Goal: Task Accomplishment & Management: Use online tool/utility

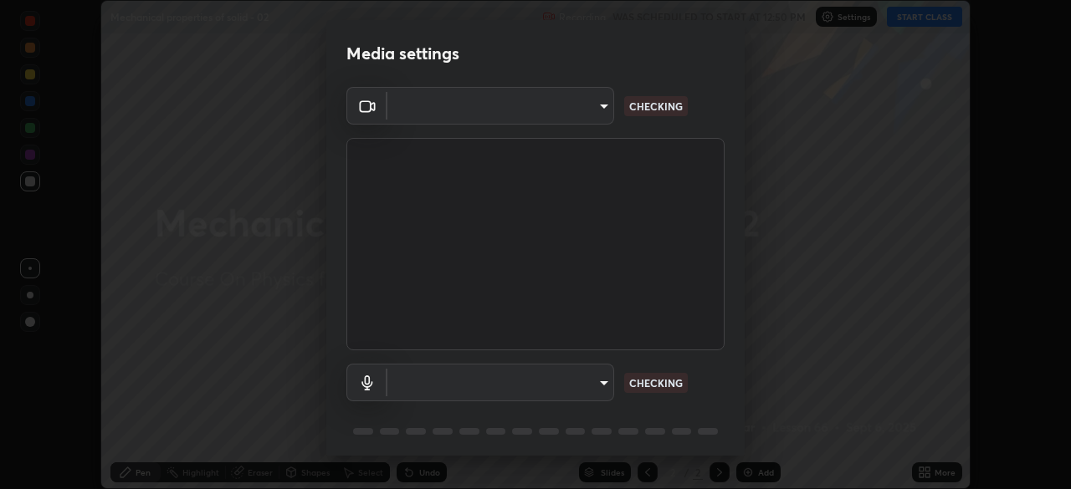
scroll to position [59, 0]
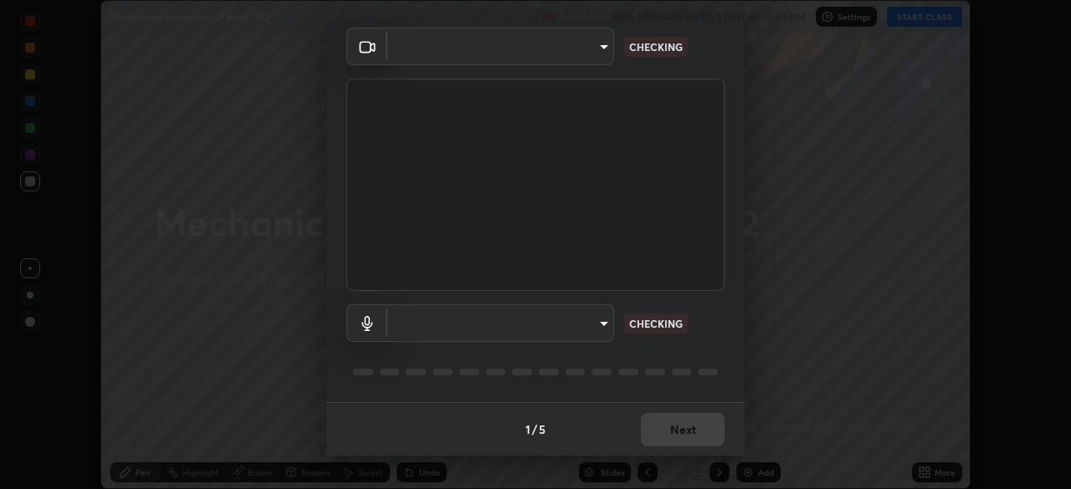
type input "1170694498857cb11788a0b7ae79d5cf1e08a6c331eb8d7031f90166f8fae325"
type input "communications"
click at [678, 434] on div "1 / 5 Next" at bounding box center [535, 429] width 418 height 54
click at [683, 432] on div "1 / 5 Next" at bounding box center [535, 429] width 418 height 54
click at [688, 428] on div "1 / 5 Next" at bounding box center [535, 429] width 418 height 54
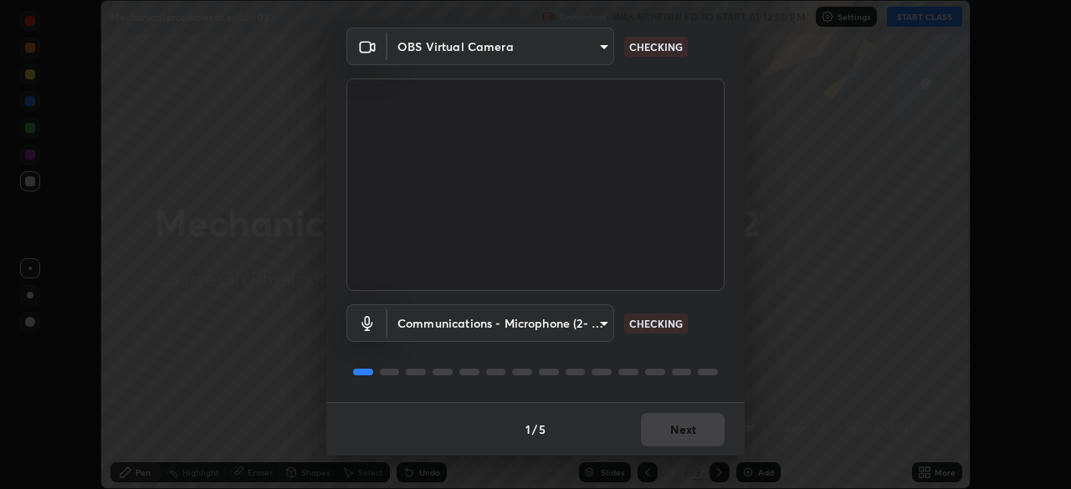
click at [687, 427] on div "1 / 5 Next" at bounding box center [535, 429] width 418 height 54
click at [678, 427] on div "1 / 5 Next" at bounding box center [535, 429] width 418 height 54
click at [667, 439] on div "1 / 5 Next" at bounding box center [535, 429] width 418 height 54
click at [669, 434] on div "1 / 5 Next" at bounding box center [535, 429] width 418 height 54
click at [673, 434] on div "1 / 5 Next" at bounding box center [535, 429] width 418 height 54
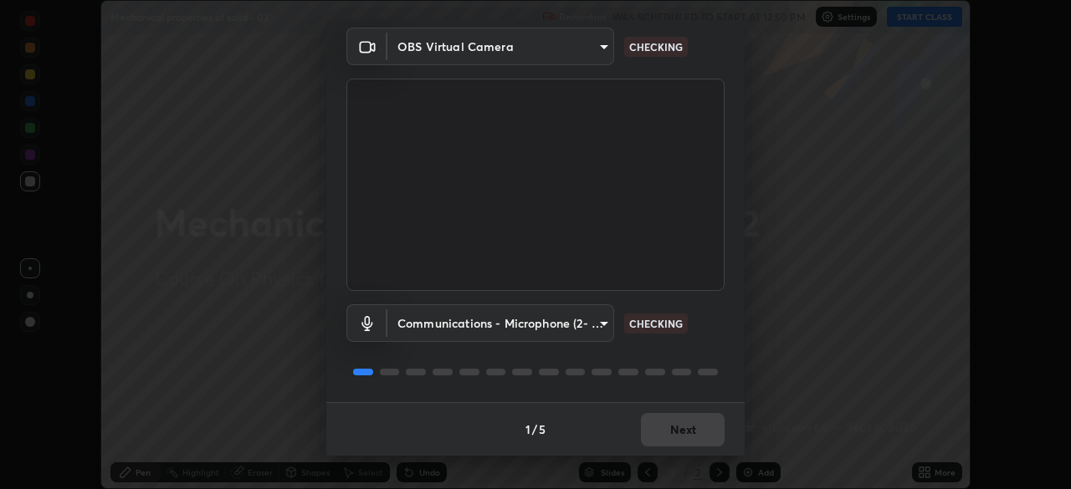
click at [675, 435] on div "1 / 5 Next" at bounding box center [535, 429] width 418 height 54
click at [678, 435] on div "1 / 5 Next" at bounding box center [535, 429] width 418 height 54
click at [677, 434] on div "1 / 5 Next" at bounding box center [535, 429] width 418 height 54
click at [678, 435] on div "1 / 5 Next" at bounding box center [535, 429] width 418 height 54
click at [677, 434] on div "1 / 5 Next" at bounding box center [535, 429] width 418 height 54
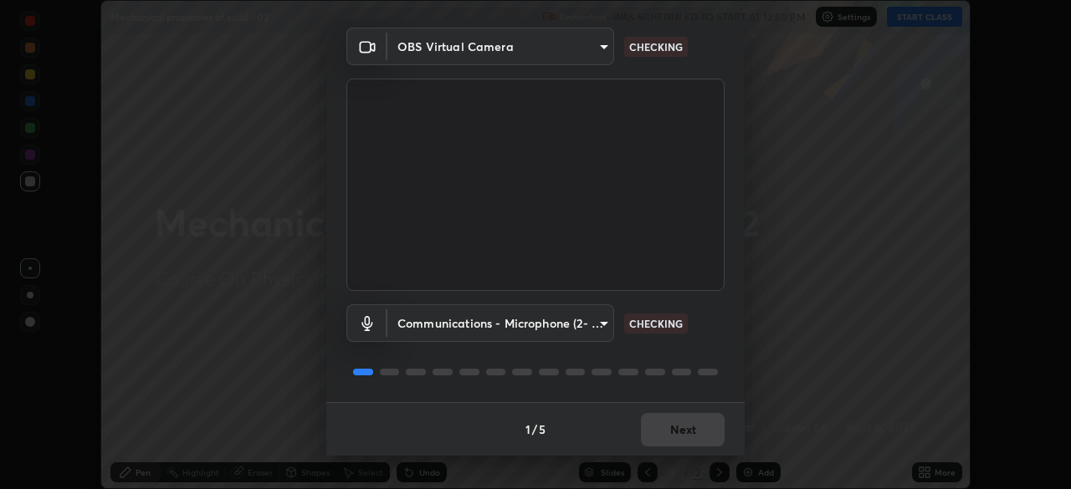
click at [676, 432] on div "1 / 5 Next" at bounding box center [535, 429] width 418 height 54
click at [675, 432] on div "1 / 5 Next" at bounding box center [535, 429] width 418 height 54
click at [675, 431] on div "1 / 5 Next" at bounding box center [535, 429] width 418 height 54
click at [677, 432] on div "1 / 5 Next" at bounding box center [535, 429] width 418 height 54
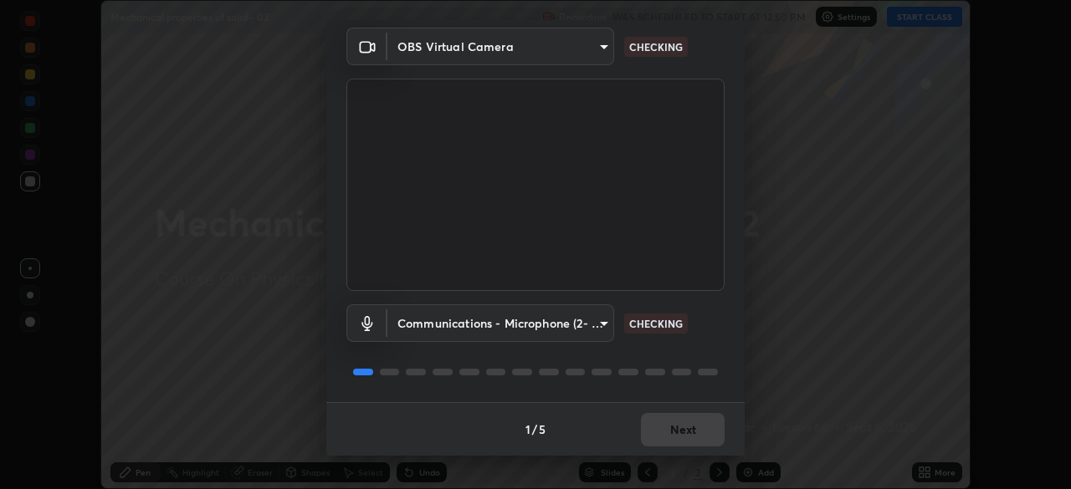
click at [678, 433] on div "1 / 5 Next" at bounding box center [535, 429] width 418 height 54
click at [680, 433] on div "1 / 5 Next" at bounding box center [535, 429] width 418 height 54
click at [685, 433] on div "1 / 5 Next" at bounding box center [535, 429] width 418 height 54
click at [683, 433] on div "1 / 5 Next" at bounding box center [535, 429] width 418 height 54
click at [678, 432] on div "1 / 5 Next" at bounding box center [535, 429] width 418 height 54
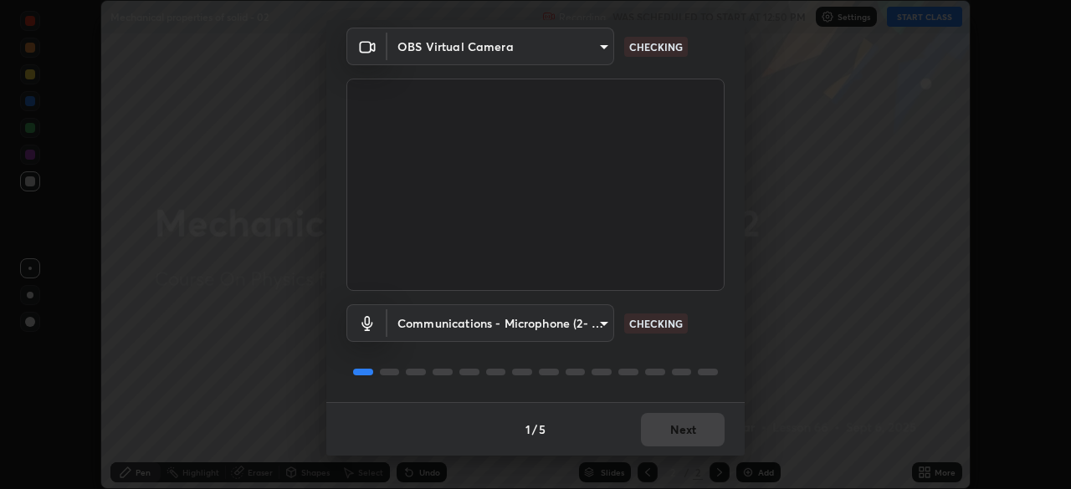
click at [681, 433] on div "1 / 5 Next" at bounding box center [535, 429] width 418 height 54
click at [683, 433] on div "1 / 5 Next" at bounding box center [535, 429] width 418 height 54
click at [690, 432] on div "1 / 5 Next" at bounding box center [535, 429] width 418 height 54
click at [685, 433] on div "1 / 5 Next" at bounding box center [535, 429] width 418 height 54
click at [685, 430] on div "1 / 5 Next" at bounding box center [535, 429] width 418 height 54
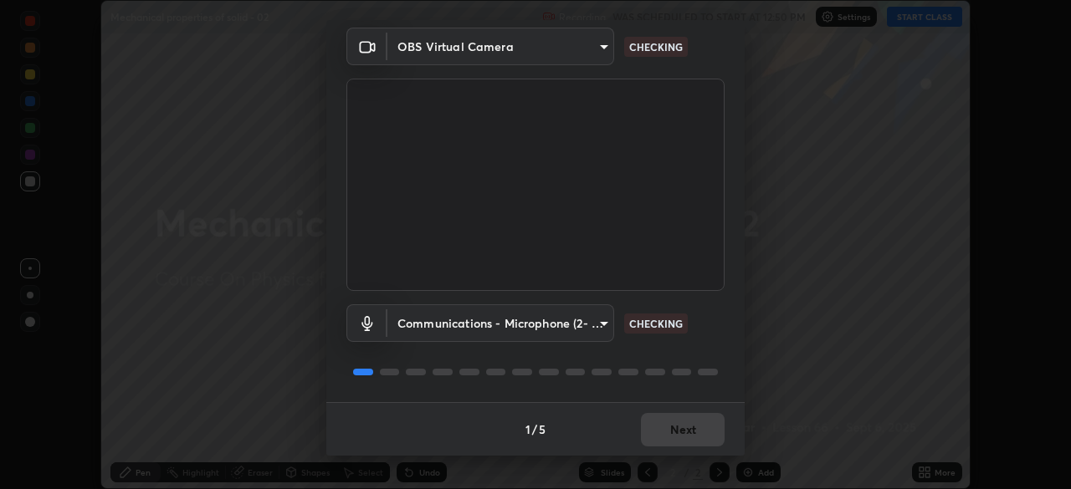
click at [681, 430] on div "1 / 5 Next" at bounding box center [535, 429] width 418 height 54
click at [679, 430] on button "Next" at bounding box center [683, 429] width 84 height 33
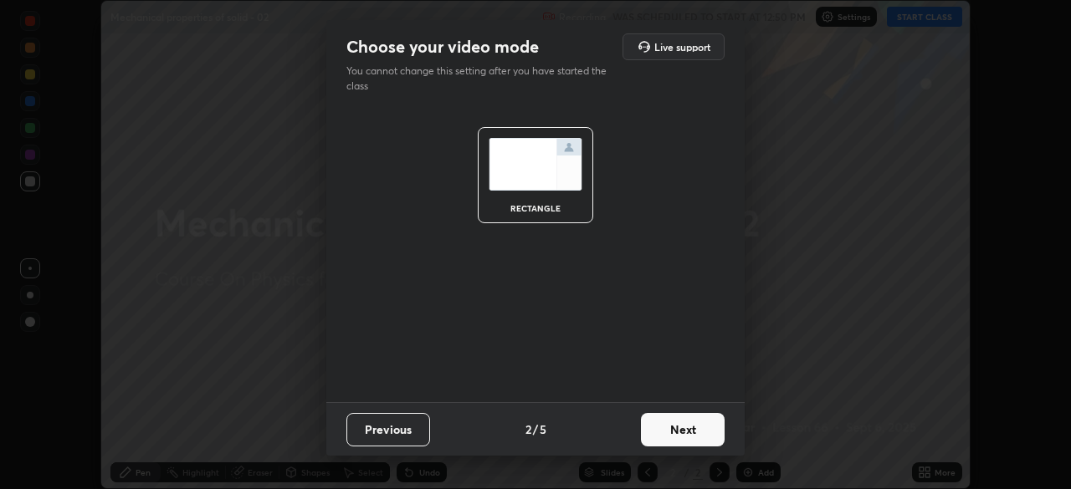
click at [681, 433] on button "Next" at bounding box center [683, 429] width 84 height 33
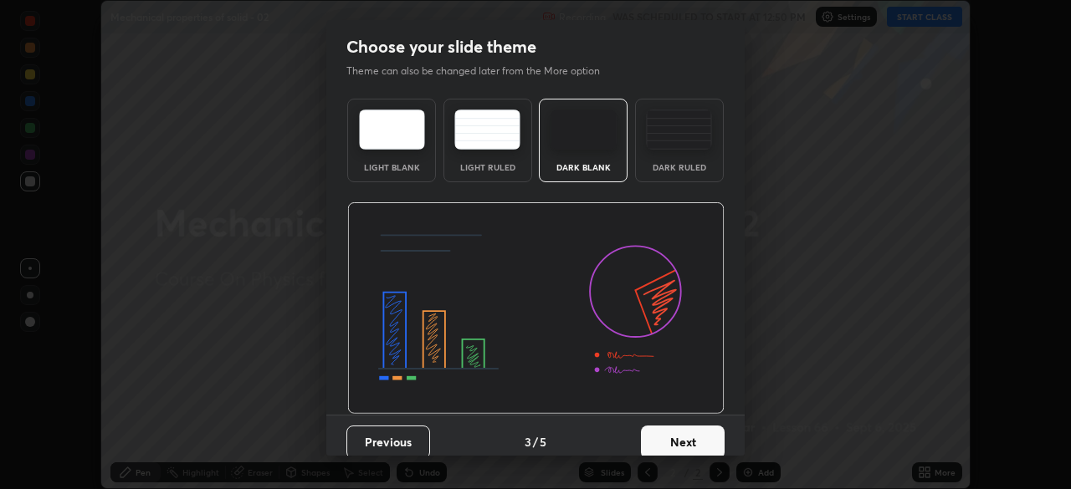
click at [682, 433] on button "Next" at bounding box center [683, 442] width 84 height 33
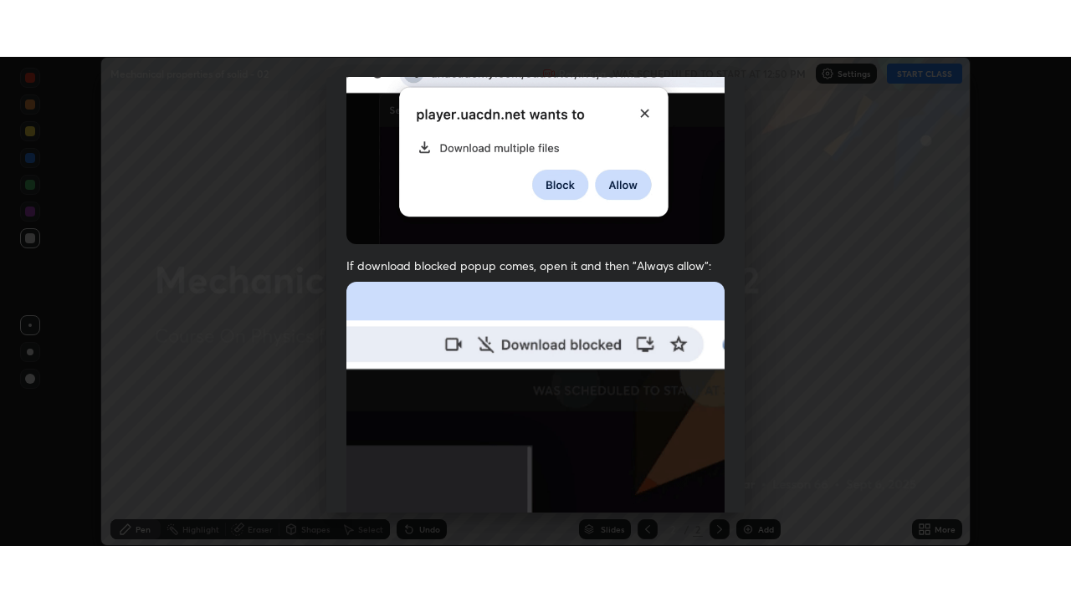
scroll to position [401, 0]
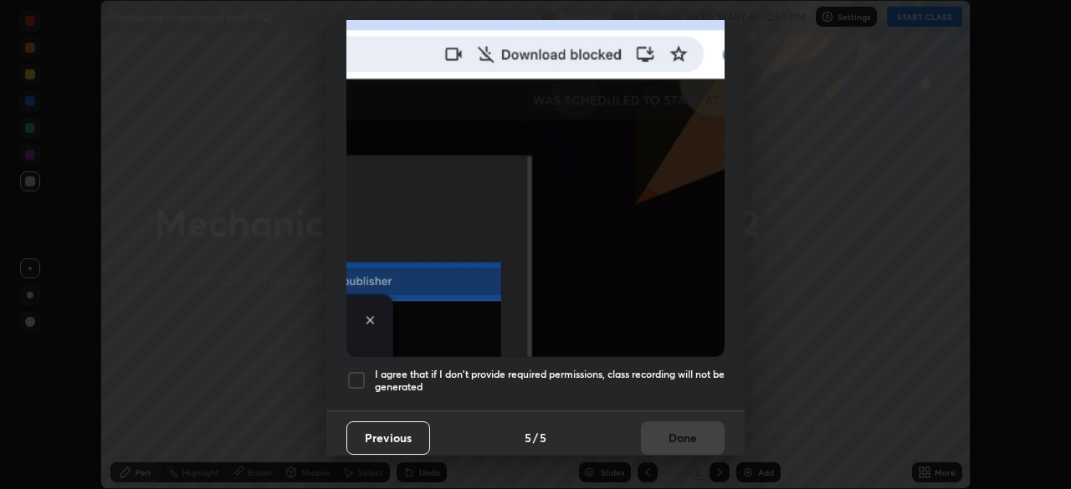
click at [647, 381] on h5 "I agree that if I don't provide required permissions, class recording will not …" at bounding box center [550, 381] width 350 height 26
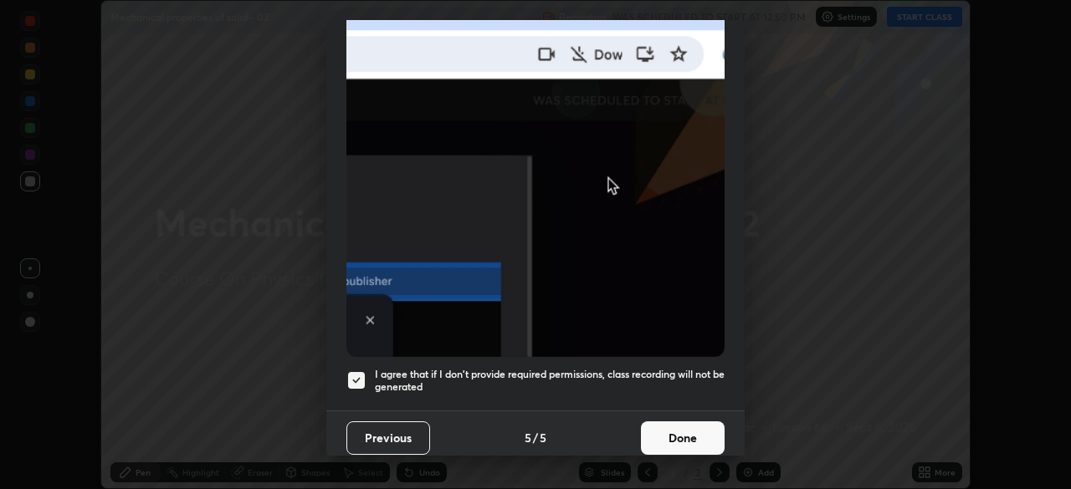
click at [666, 430] on button "Done" at bounding box center [683, 438] width 84 height 33
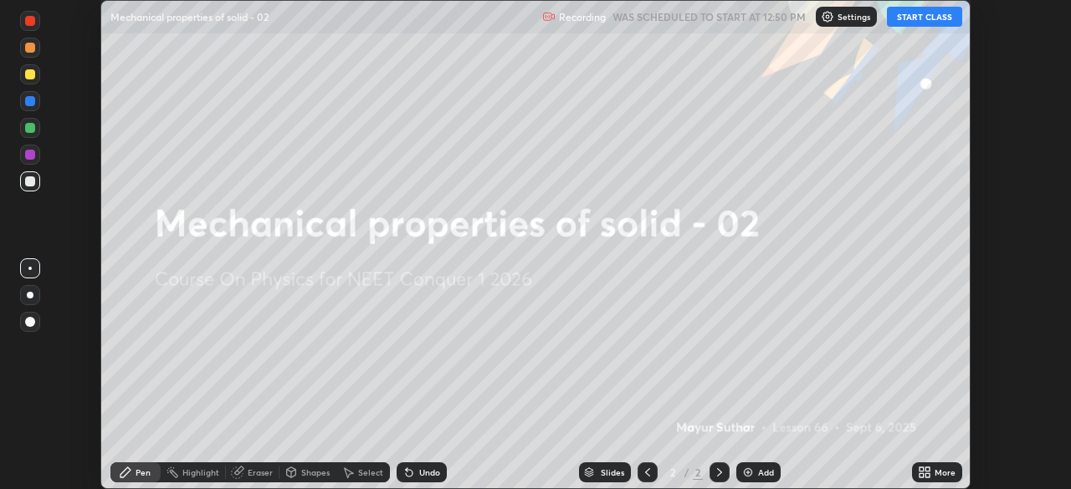
click at [934, 465] on div "More" at bounding box center [937, 473] width 50 height 20
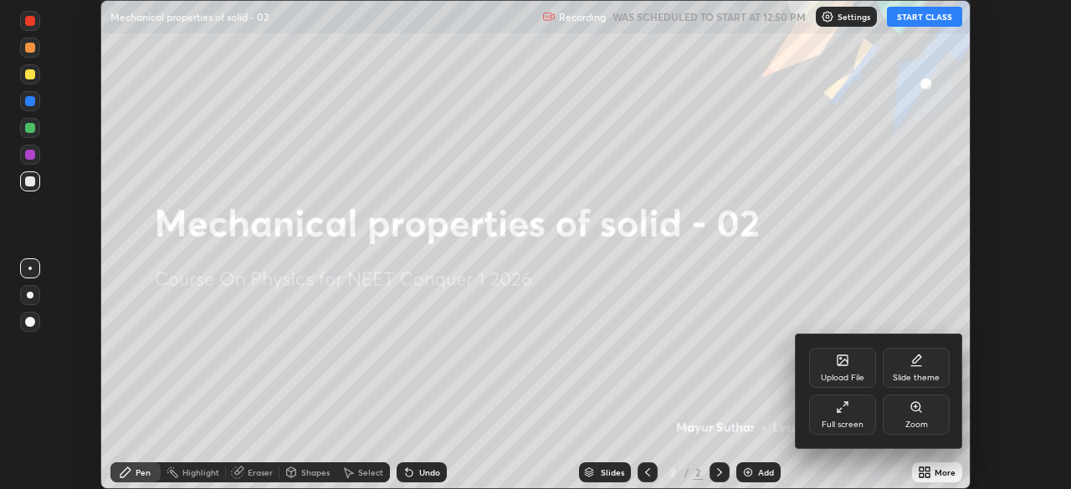
click at [845, 407] on icon at bounding box center [842, 407] width 13 height 13
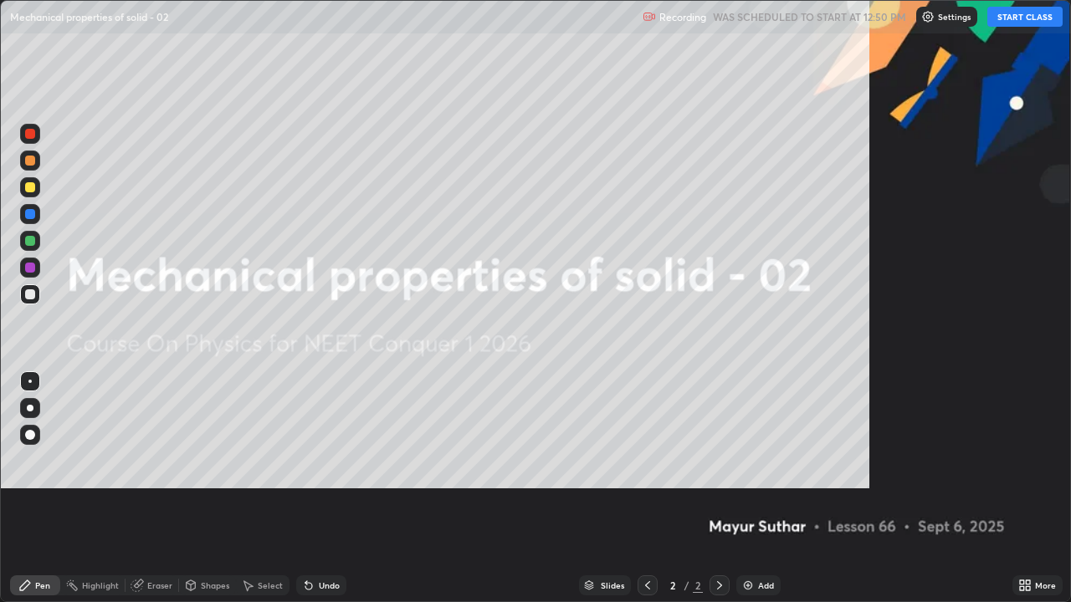
scroll to position [602, 1071]
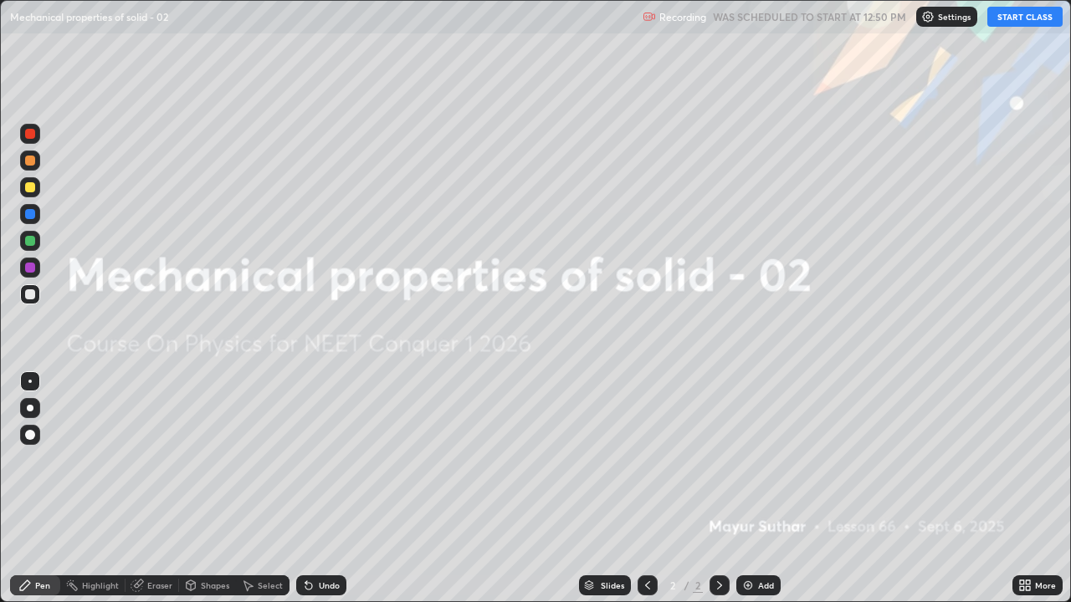
click at [1003, 17] on button "START CLASS" at bounding box center [1024, 17] width 75 height 20
click at [750, 489] on img at bounding box center [747, 585] width 13 height 13
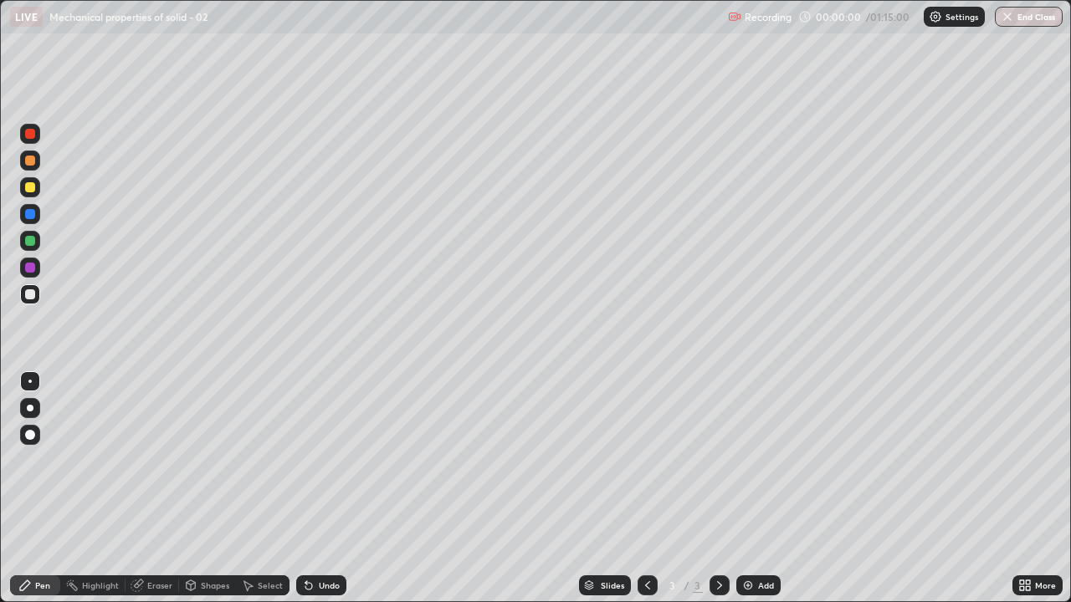
click at [38, 432] on div at bounding box center [30, 435] width 20 height 20
click at [36, 243] on div at bounding box center [30, 241] width 20 height 20
click at [32, 243] on div at bounding box center [30, 241] width 10 height 10
click at [31, 294] on div at bounding box center [30, 294] width 10 height 10
click at [30, 242] on div at bounding box center [30, 241] width 10 height 10
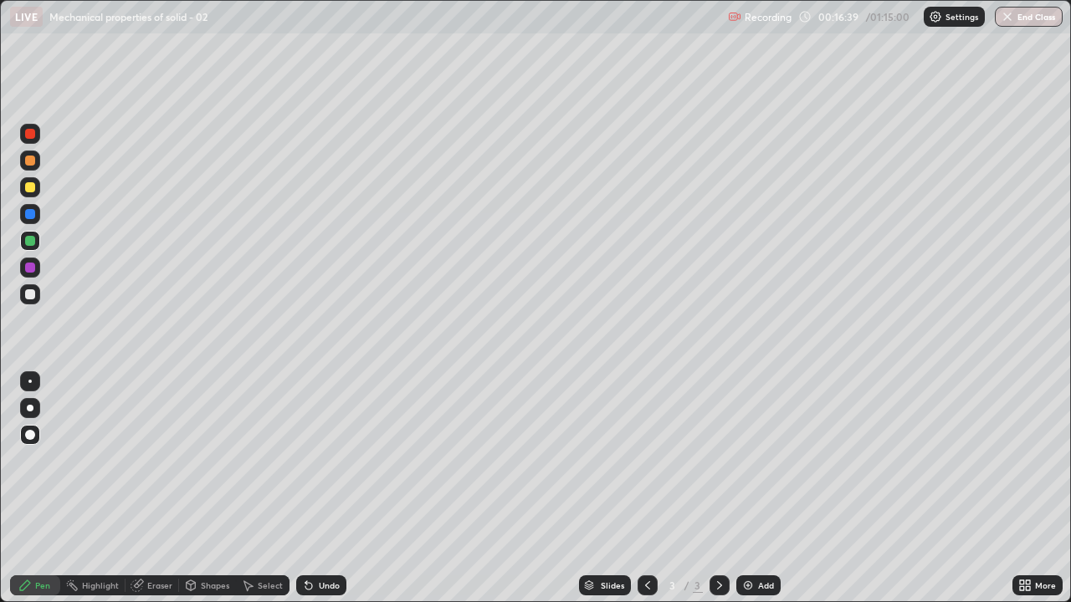
click at [747, 489] on img at bounding box center [747, 585] width 13 height 13
click at [29, 293] on div at bounding box center [30, 294] width 10 height 10
click at [31, 243] on div at bounding box center [30, 241] width 10 height 10
click at [333, 489] on div "Undo" at bounding box center [329, 585] width 21 height 8
click at [36, 266] on div at bounding box center [30, 268] width 20 height 20
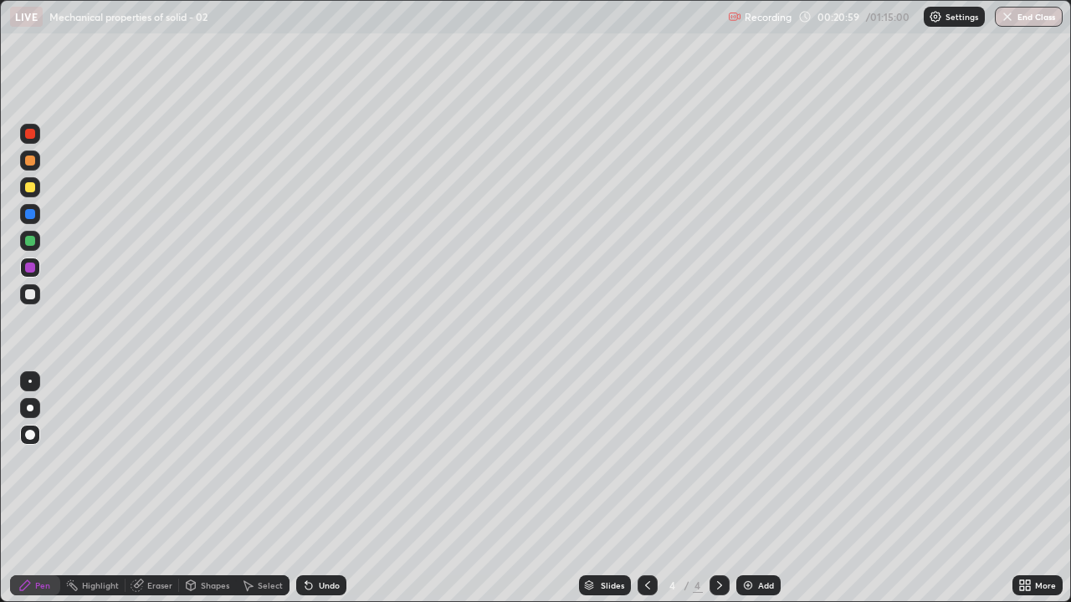
click at [38, 193] on div at bounding box center [30, 187] width 20 height 20
click at [29, 216] on div at bounding box center [30, 214] width 10 height 10
click at [151, 489] on div "Eraser" at bounding box center [152, 586] width 54 height 20
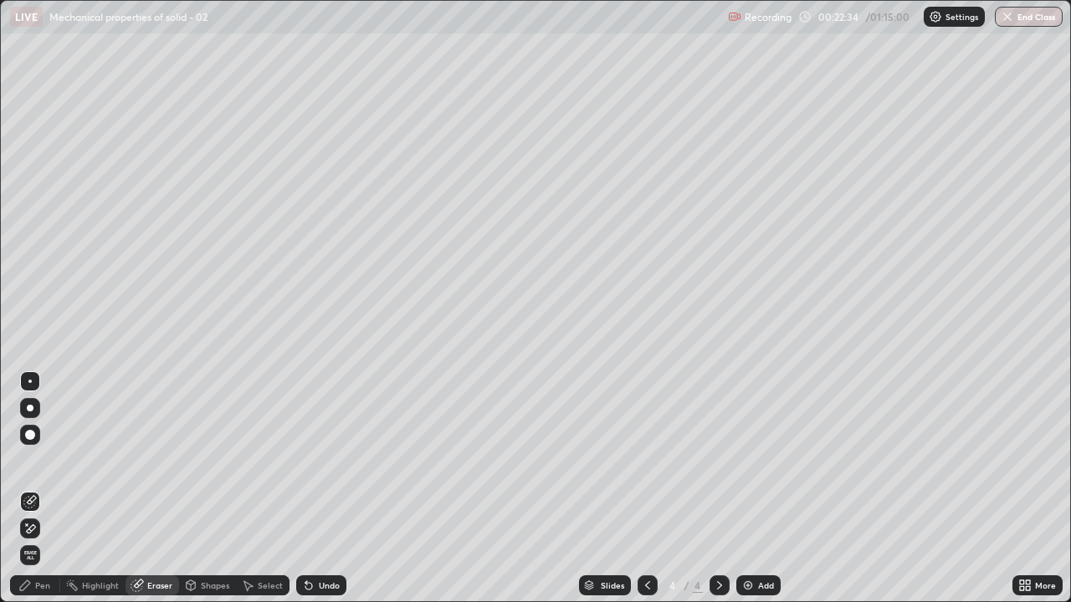
click at [35, 489] on div "Pen" at bounding box center [42, 585] width 15 height 8
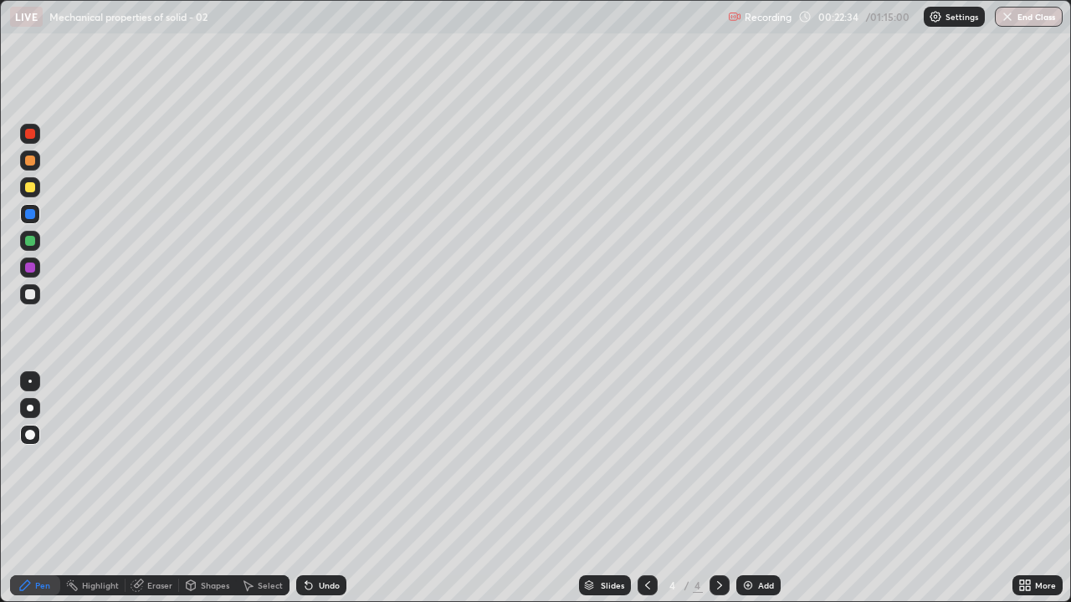
click at [30, 269] on div at bounding box center [30, 268] width 10 height 10
click at [32, 158] on div at bounding box center [30, 161] width 10 height 10
click at [323, 489] on div "Undo" at bounding box center [329, 585] width 21 height 8
click at [325, 489] on div "Undo" at bounding box center [329, 585] width 21 height 8
click at [324, 489] on div "Undo" at bounding box center [321, 586] width 50 height 20
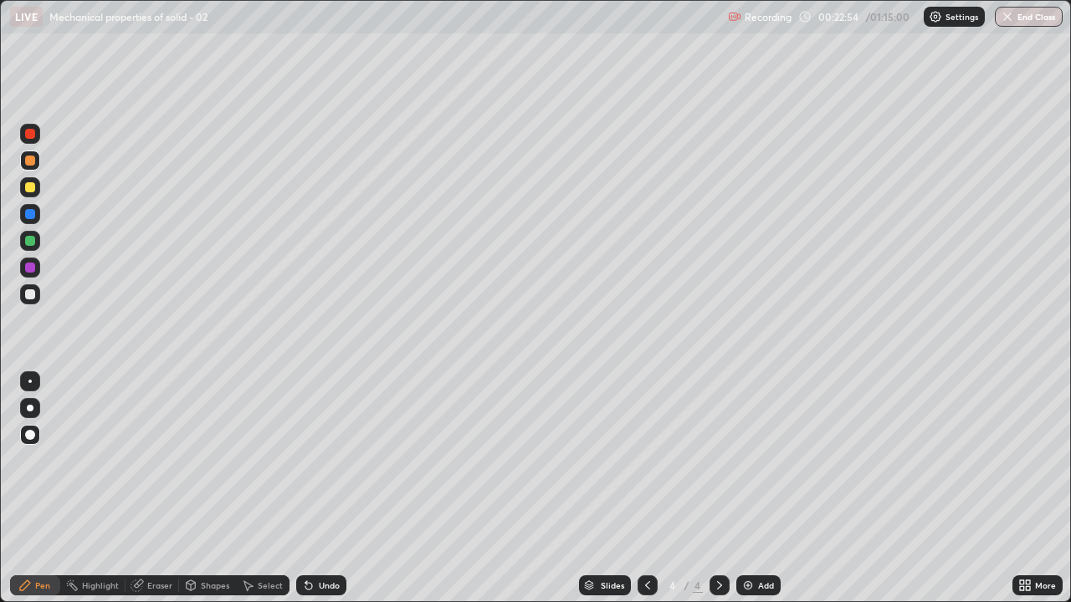
click at [166, 489] on div "Eraser" at bounding box center [152, 586] width 54 height 20
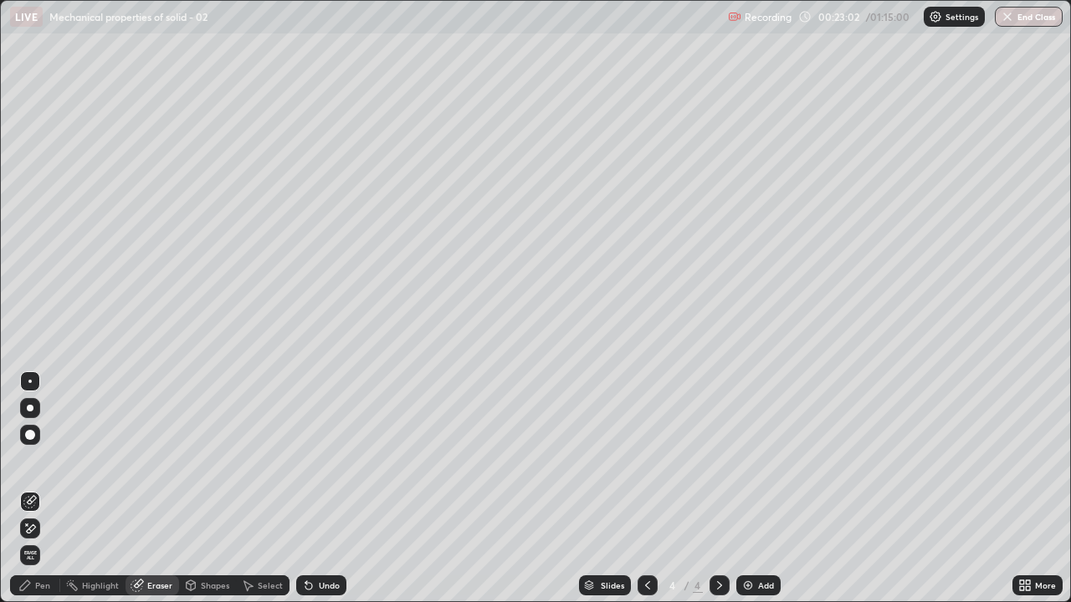
click at [32, 489] on icon at bounding box center [24, 585] width 13 height 13
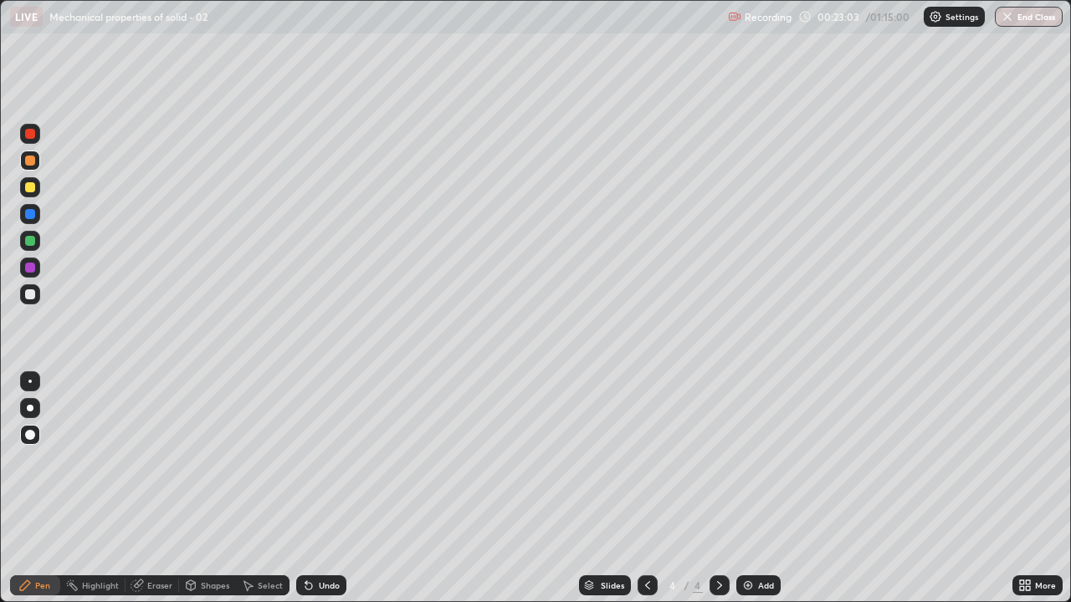
click at [33, 270] on div at bounding box center [30, 268] width 10 height 10
click at [31, 187] on div at bounding box center [30, 187] width 10 height 10
click at [321, 489] on div "Undo" at bounding box center [321, 586] width 50 height 20
click at [326, 489] on div "Undo" at bounding box center [329, 585] width 21 height 8
click at [328, 489] on div "Undo" at bounding box center [329, 585] width 21 height 8
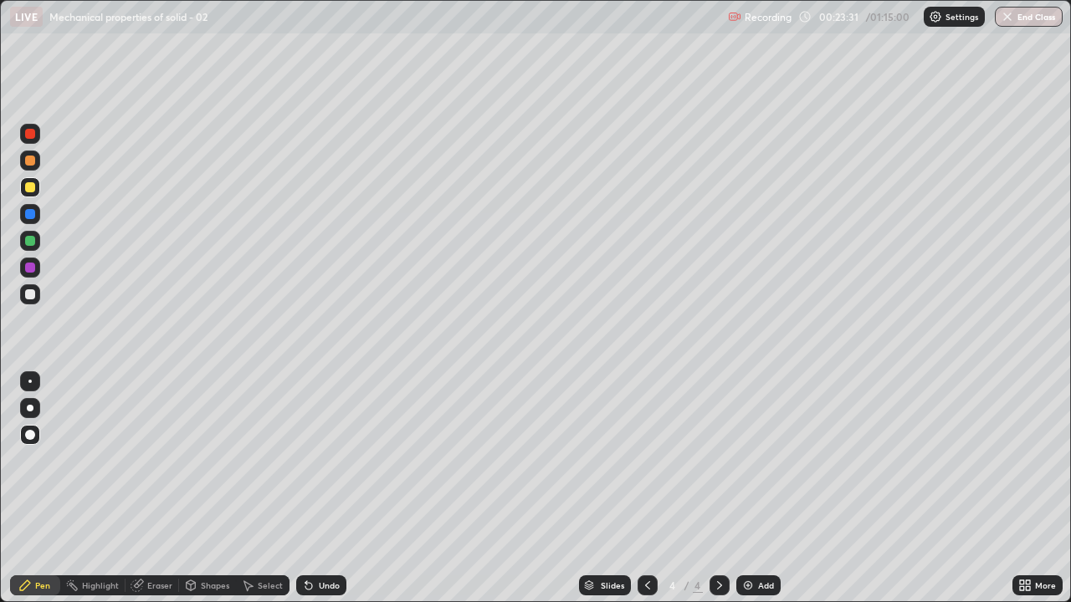
click at [328, 489] on div "Undo" at bounding box center [329, 585] width 21 height 8
click at [31, 268] on div at bounding box center [30, 268] width 10 height 10
click at [34, 489] on div "Pen" at bounding box center [35, 586] width 50 height 20
click at [33, 187] on div at bounding box center [30, 187] width 10 height 10
click at [319, 489] on div "Undo" at bounding box center [329, 585] width 21 height 8
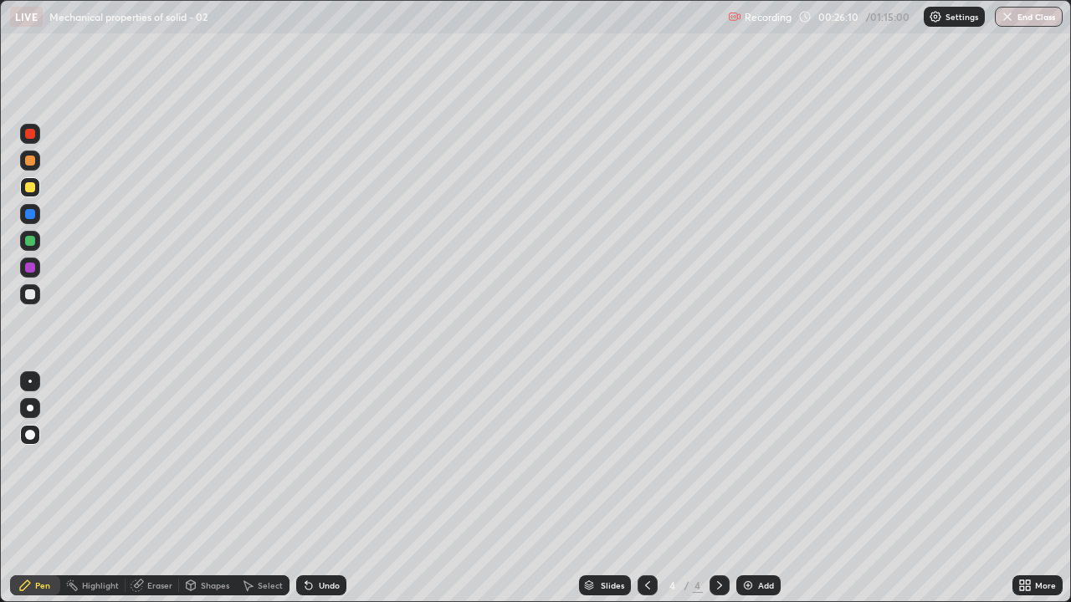
click at [323, 489] on div "Undo" at bounding box center [329, 585] width 21 height 8
click at [329, 489] on div "Undo" at bounding box center [329, 585] width 21 height 8
click at [320, 489] on div "Undo" at bounding box center [321, 586] width 50 height 20
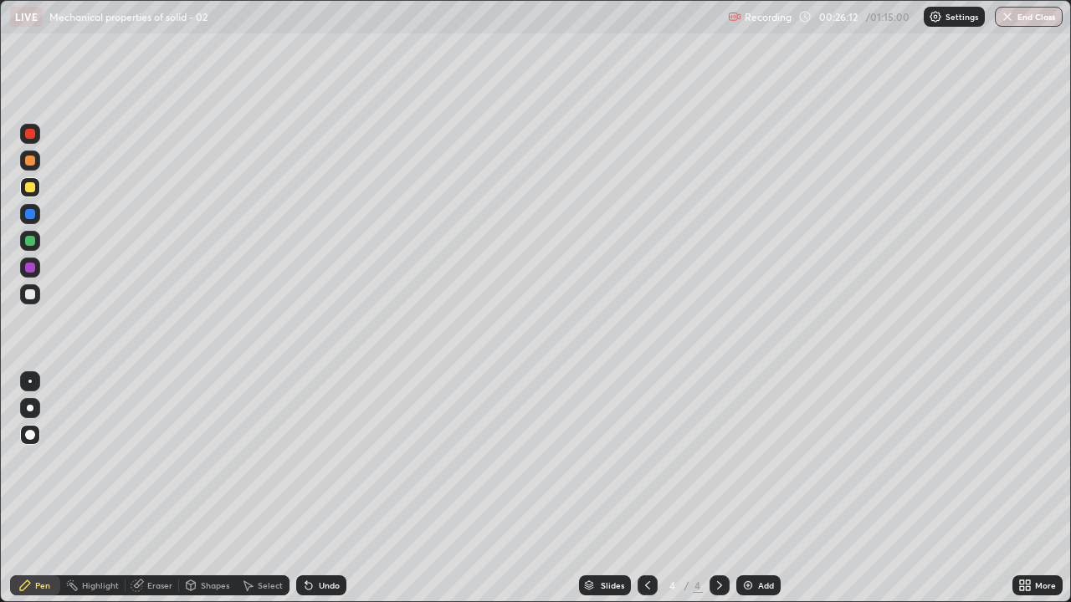
click at [320, 489] on div "Undo" at bounding box center [321, 586] width 50 height 20
click at [319, 489] on div "Undo" at bounding box center [329, 585] width 21 height 8
click at [320, 489] on div "Undo" at bounding box center [329, 585] width 21 height 8
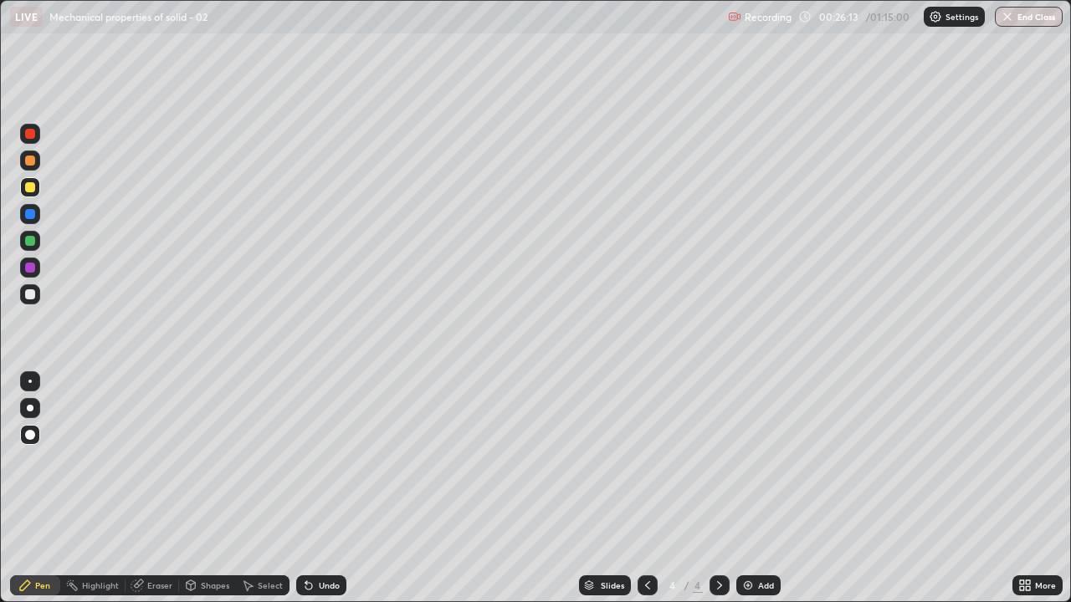
click at [320, 489] on div "Undo" at bounding box center [329, 585] width 21 height 8
click at [321, 489] on div "Undo" at bounding box center [329, 585] width 21 height 8
click at [320, 489] on div "Undo" at bounding box center [329, 585] width 21 height 8
click at [319, 489] on div "Undo" at bounding box center [329, 585] width 21 height 8
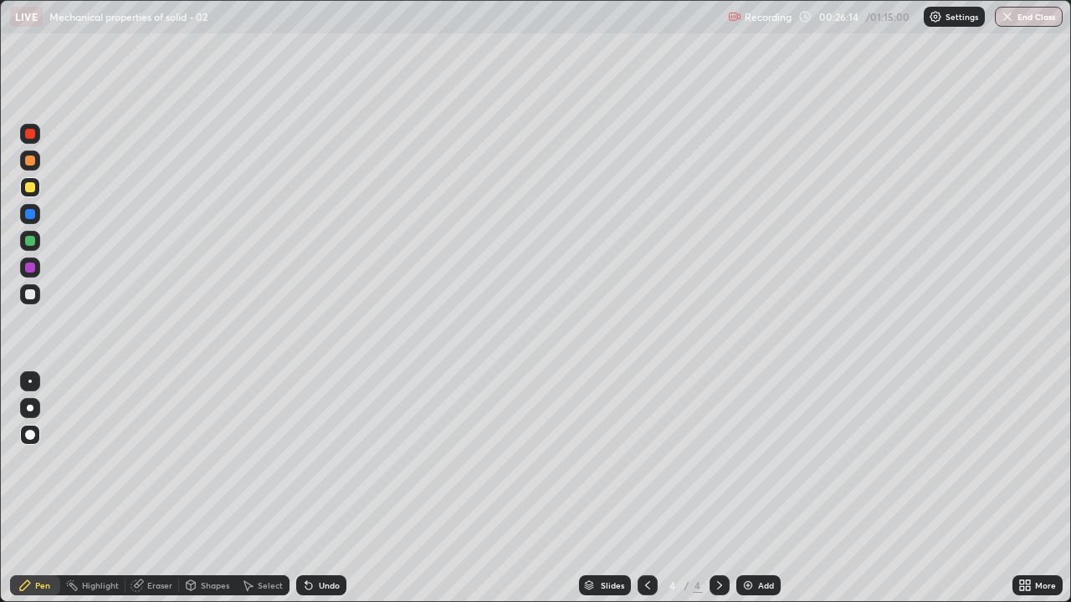
click at [320, 489] on div "Undo" at bounding box center [329, 585] width 21 height 8
click at [320, 489] on div "Undo" at bounding box center [321, 586] width 50 height 20
click at [322, 489] on div "Undo" at bounding box center [321, 586] width 50 height 20
click at [325, 489] on div "Undo" at bounding box center [321, 586] width 50 height 20
click at [326, 489] on div "Undo" at bounding box center [321, 586] width 50 height 20
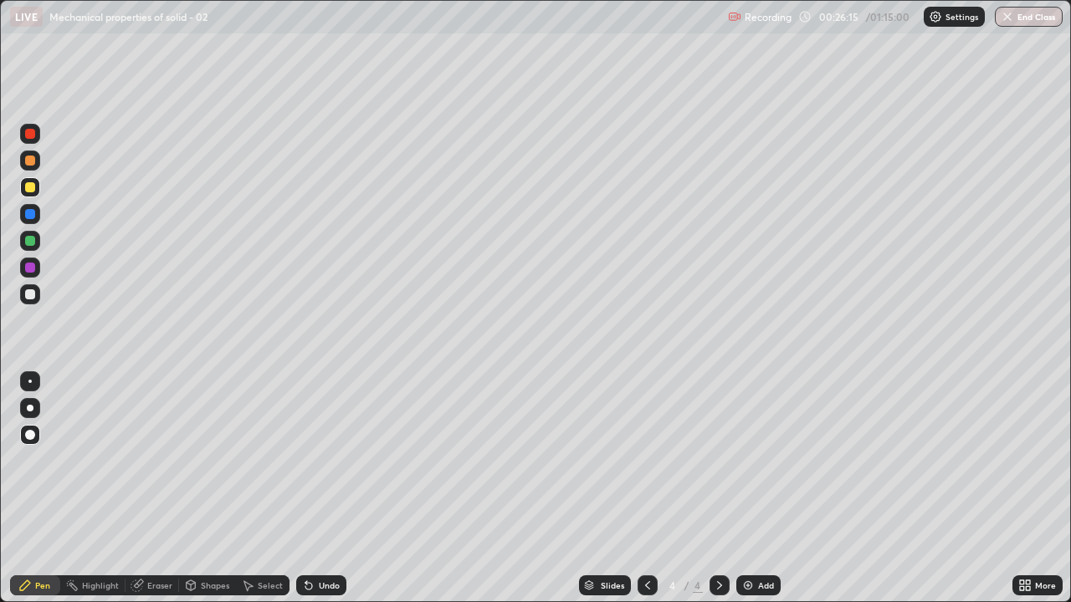
click at [328, 489] on div "Undo" at bounding box center [329, 585] width 21 height 8
click at [328, 489] on div "Undo" at bounding box center [321, 586] width 50 height 20
click at [330, 489] on div "Undo" at bounding box center [321, 586] width 50 height 20
click at [328, 489] on div "Undo" at bounding box center [329, 585] width 21 height 8
click at [327, 489] on div "Undo" at bounding box center [321, 586] width 50 height 20
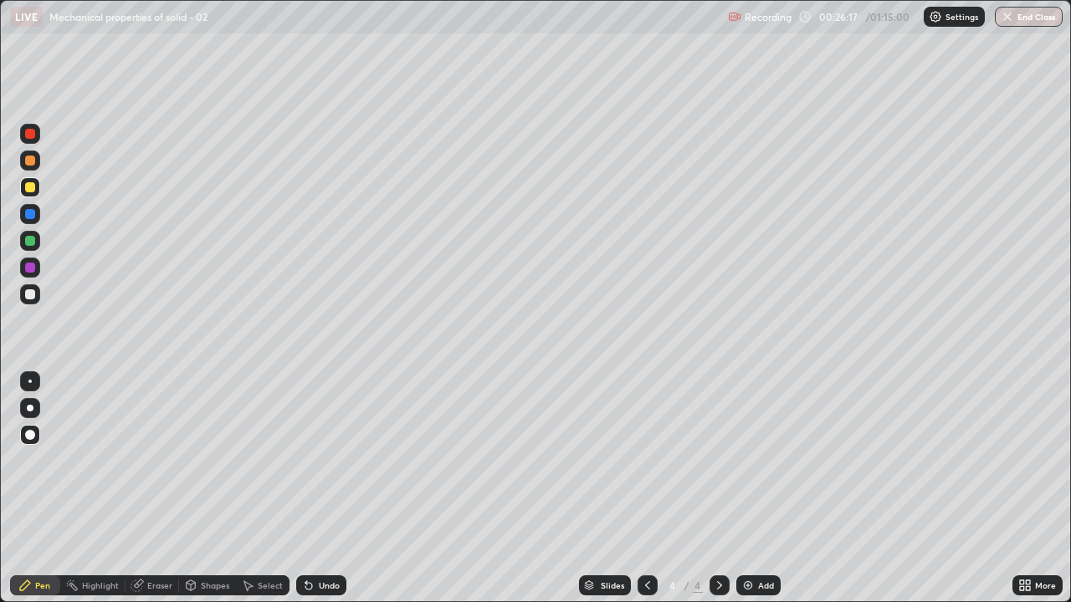
click at [325, 489] on div "Undo" at bounding box center [321, 586] width 50 height 20
click at [324, 489] on div "Undo" at bounding box center [321, 586] width 50 height 20
click at [323, 489] on div "Undo" at bounding box center [321, 586] width 50 height 20
click at [322, 489] on div "Undo" at bounding box center [321, 586] width 50 height 20
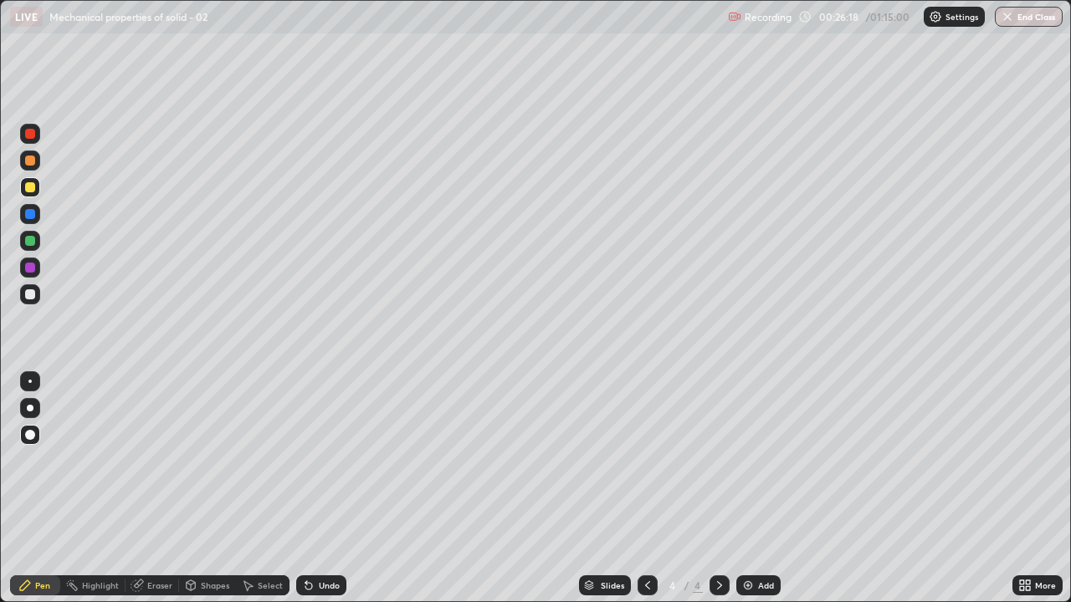
click at [322, 489] on div "Undo" at bounding box center [321, 586] width 50 height 20
click at [323, 489] on div "Undo" at bounding box center [321, 586] width 50 height 20
click at [30, 215] on div at bounding box center [30, 214] width 10 height 10
click at [28, 243] on div at bounding box center [30, 241] width 10 height 10
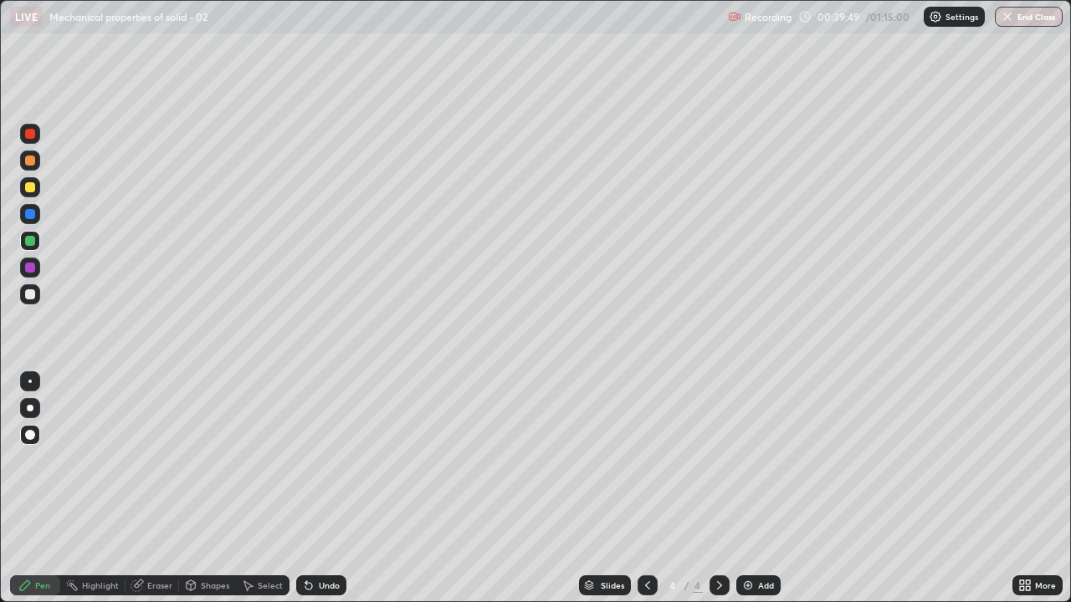
click at [741, 489] on img at bounding box center [747, 585] width 13 height 13
click at [34, 294] on div at bounding box center [30, 294] width 10 height 10
click at [26, 296] on div at bounding box center [30, 294] width 10 height 10
click at [743, 489] on img at bounding box center [747, 585] width 13 height 13
click at [38, 294] on div at bounding box center [30, 294] width 20 height 20
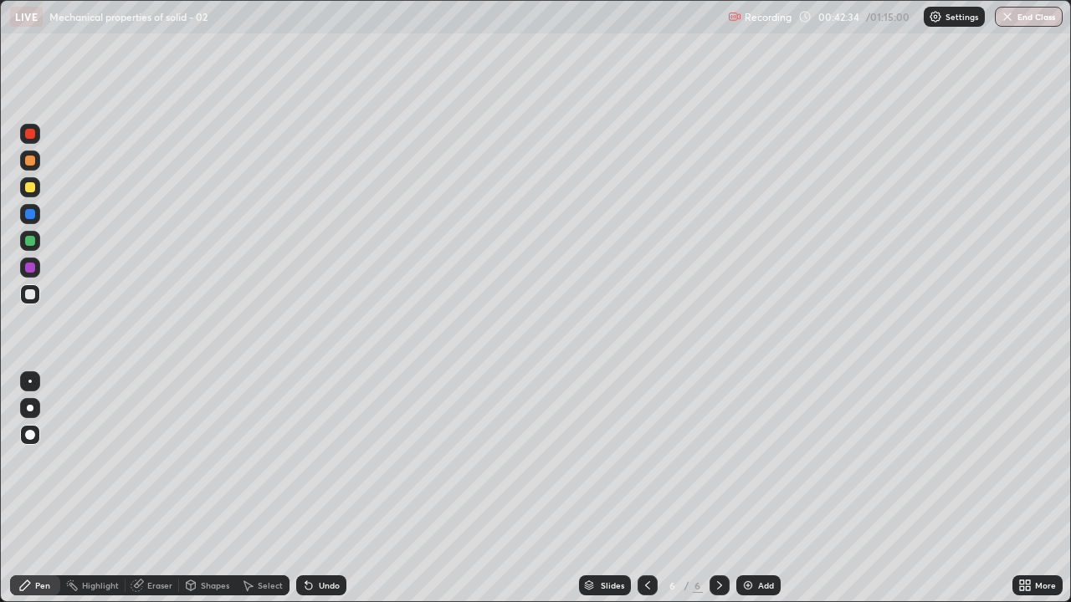
click at [31, 136] on div at bounding box center [30, 134] width 10 height 10
click at [33, 241] on div at bounding box center [30, 241] width 10 height 10
click at [32, 297] on div at bounding box center [30, 294] width 10 height 10
click at [28, 268] on div at bounding box center [30, 268] width 10 height 10
click at [745, 489] on img at bounding box center [747, 585] width 13 height 13
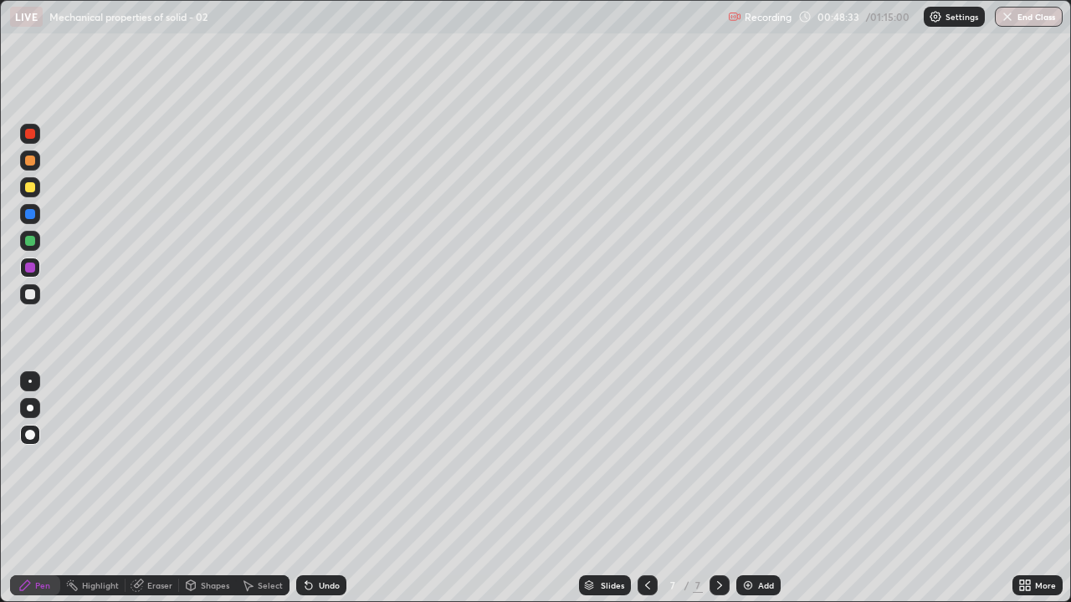
click at [32, 294] on div at bounding box center [30, 294] width 10 height 10
click at [325, 489] on div "Undo" at bounding box center [329, 585] width 21 height 8
click at [31, 241] on div at bounding box center [30, 241] width 10 height 10
click at [33, 297] on div at bounding box center [30, 294] width 10 height 10
click at [29, 130] on div at bounding box center [30, 134] width 10 height 10
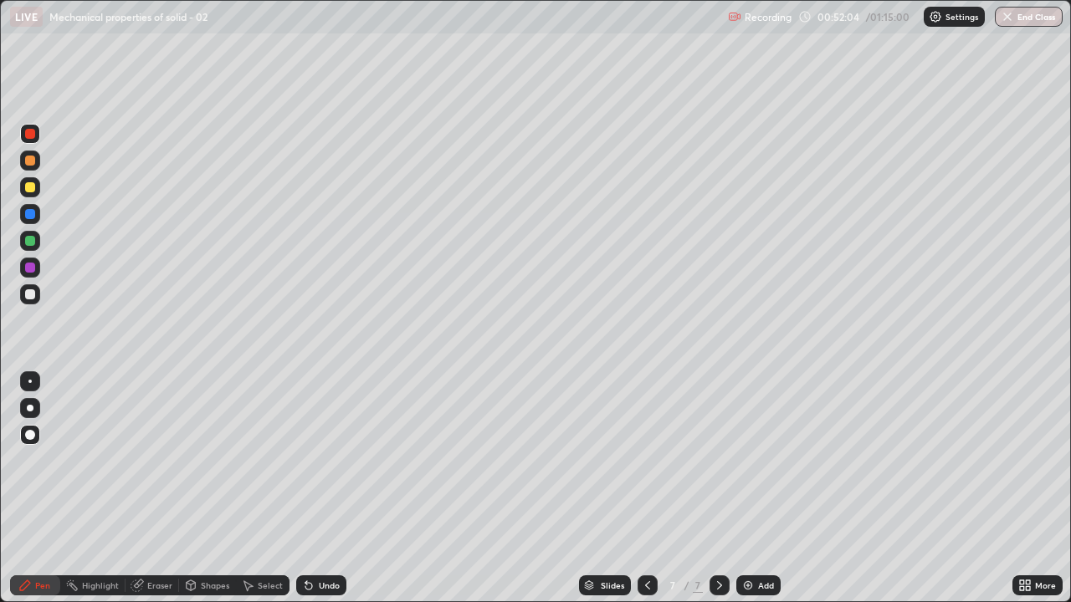
click at [39, 294] on div at bounding box center [30, 294] width 20 height 20
click at [328, 489] on div "Undo" at bounding box center [329, 585] width 21 height 8
click at [31, 294] on div at bounding box center [30, 294] width 10 height 10
click at [323, 489] on div "Undo" at bounding box center [329, 585] width 21 height 8
click at [325, 489] on div "Undo" at bounding box center [329, 585] width 21 height 8
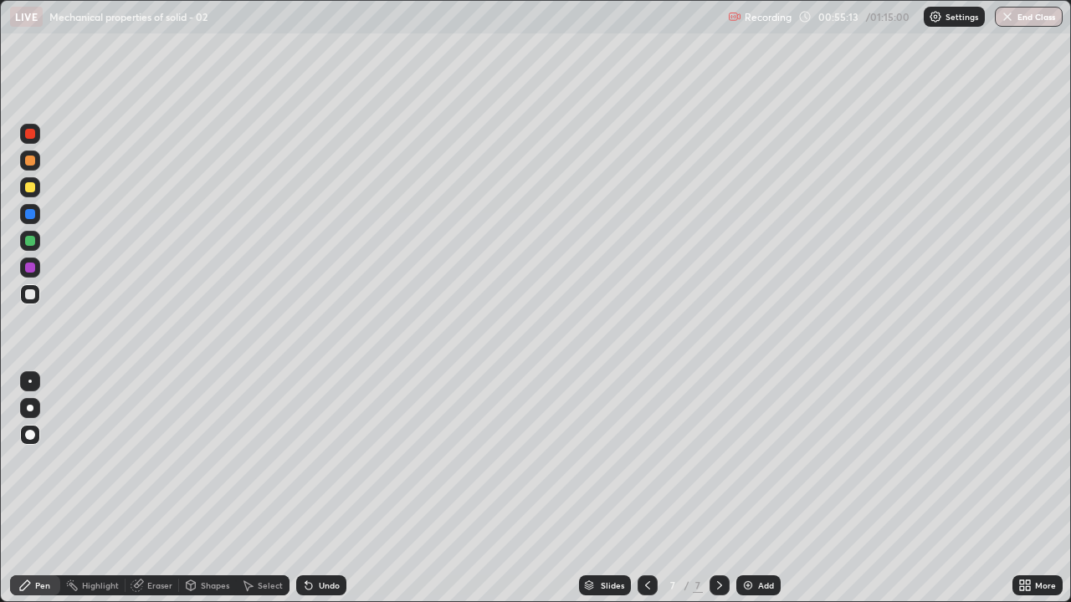
click at [747, 489] on div "Add" at bounding box center [758, 586] width 44 height 20
click at [639, 489] on div at bounding box center [647, 586] width 20 height 20
click at [713, 489] on icon at bounding box center [719, 585] width 13 height 13
click at [26, 297] on div at bounding box center [30, 294] width 10 height 10
click at [320, 489] on div "Undo" at bounding box center [329, 585] width 21 height 8
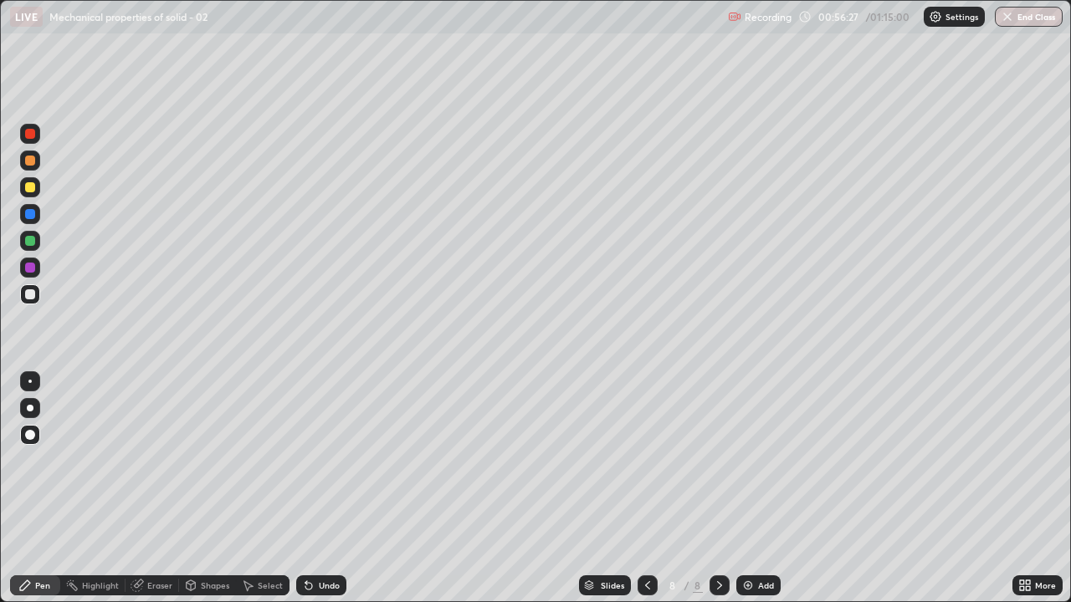
click at [32, 238] on div at bounding box center [30, 241] width 10 height 10
click at [30, 188] on div at bounding box center [30, 187] width 10 height 10
click at [25, 287] on div at bounding box center [30, 294] width 20 height 20
click at [30, 274] on div at bounding box center [30, 268] width 20 height 20
click at [323, 489] on div "Undo" at bounding box center [329, 585] width 21 height 8
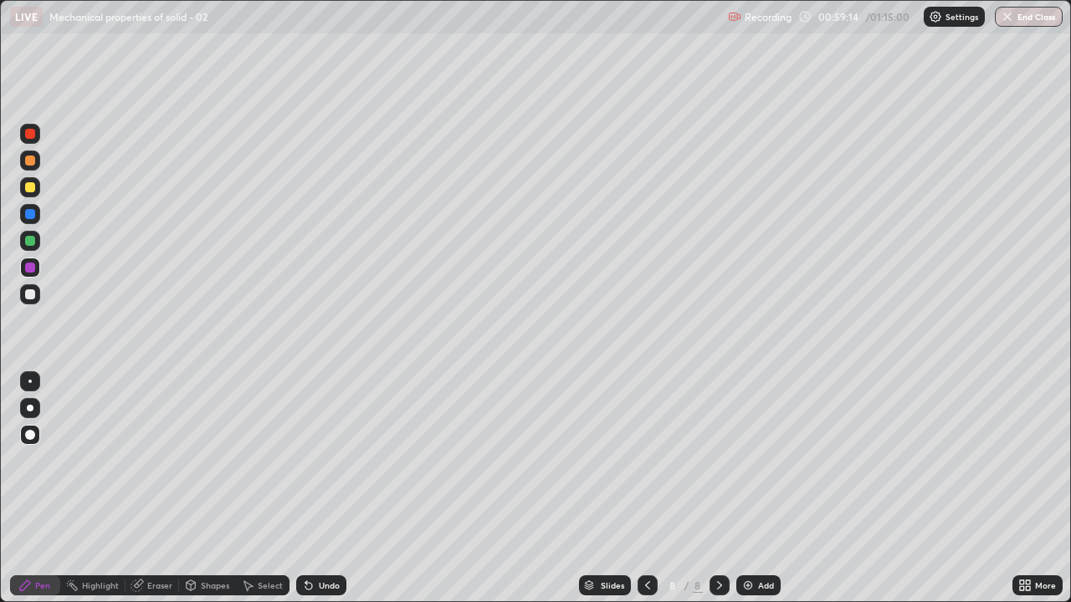
click at [321, 489] on div "Undo" at bounding box center [329, 585] width 21 height 8
click at [750, 489] on img at bounding box center [747, 585] width 13 height 13
click at [26, 294] on div at bounding box center [30, 294] width 10 height 10
click at [29, 239] on div at bounding box center [30, 241] width 10 height 10
click at [33, 239] on div at bounding box center [30, 241] width 10 height 10
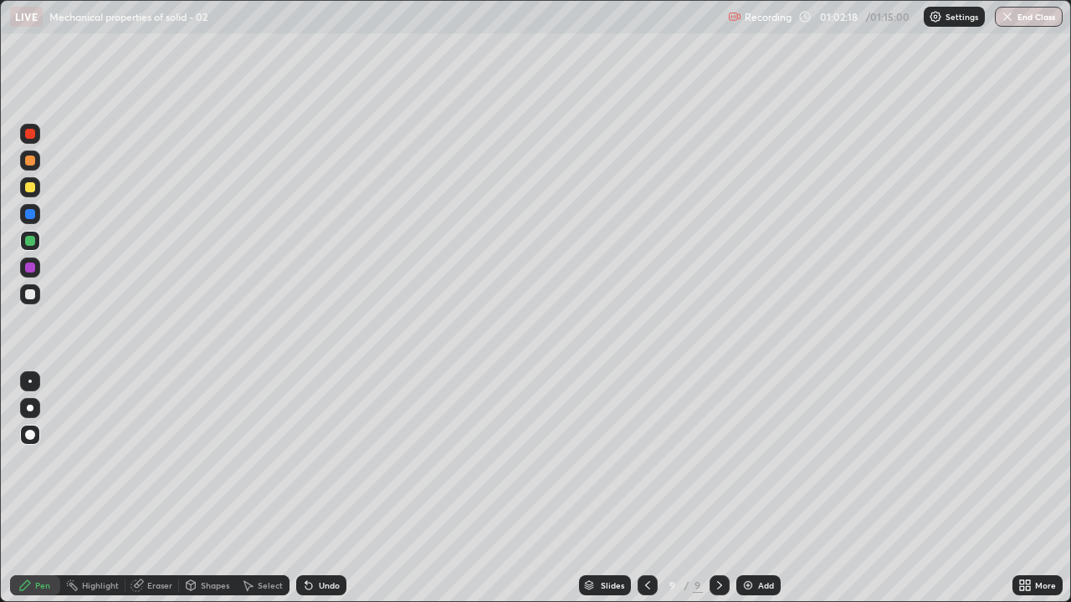
click at [641, 489] on icon at bounding box center [647, 585] width 13 height 13
click at [713, 489] on icon at bounding box center [719, 585] width 13 height 13
click at [31, 266] on div at bounding box center [30, 268] width 10 height 10
click at [326, 489] on div "Undo" at bounding box center [329, 585] width 21 height 8
click at [322, 489] on div "Undo" at bounding box center [329, 585] width 21 height 8
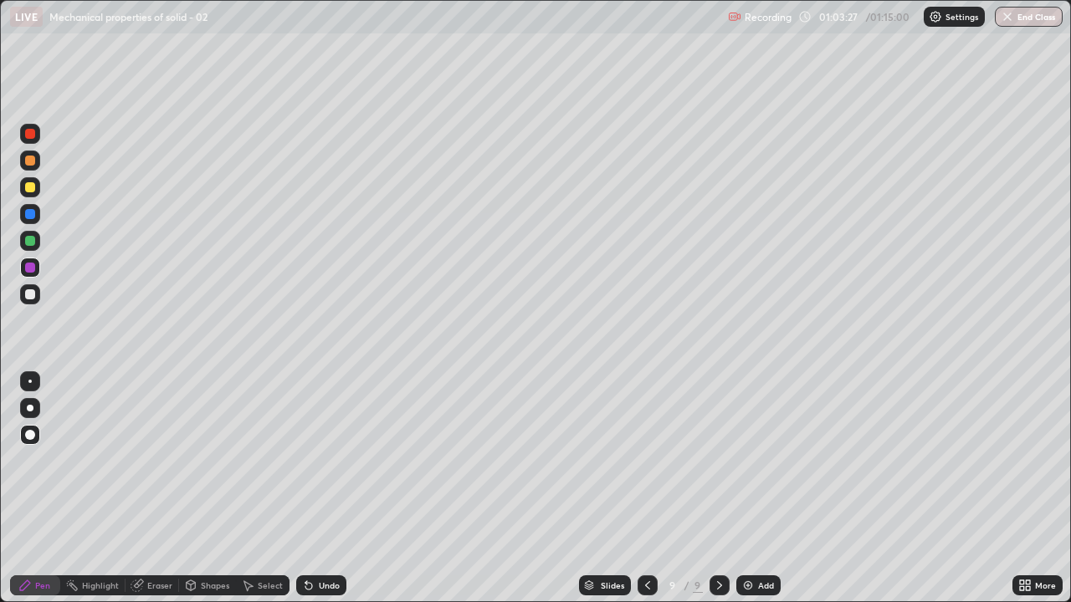
click at [320, 489] on div "Undo" at bounding box center [329, 585] width 21 height 8
click at [1006, 20] on img "button" at bounding box center [1006, 16] width 13 height 13
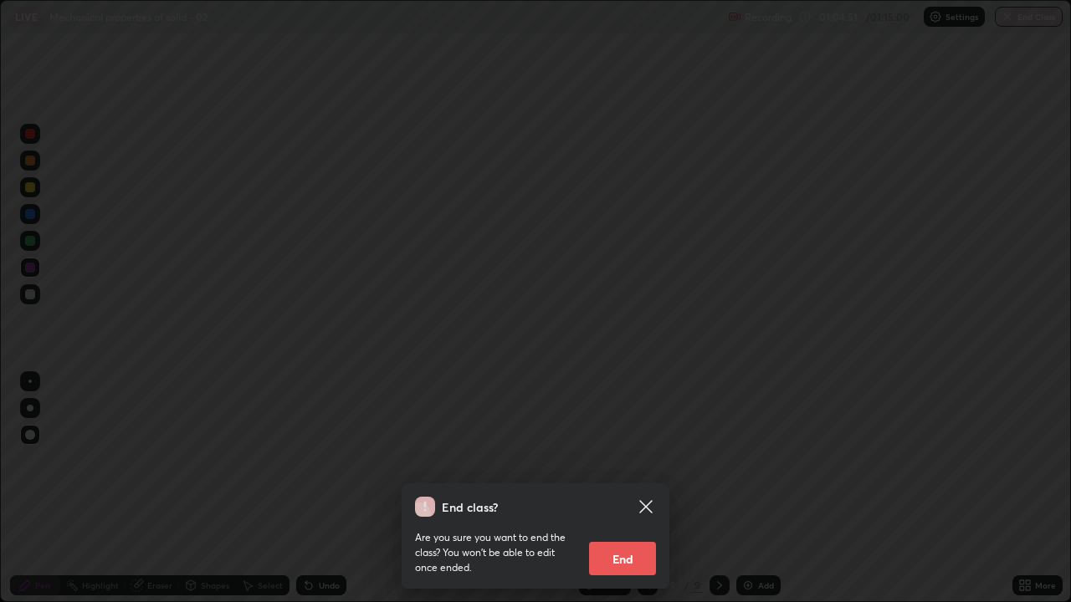
click at [626, 489] on button "End" at bounding box center [622, 558] width 67 height 33
